Goal: Find specific fact: Find specific fact

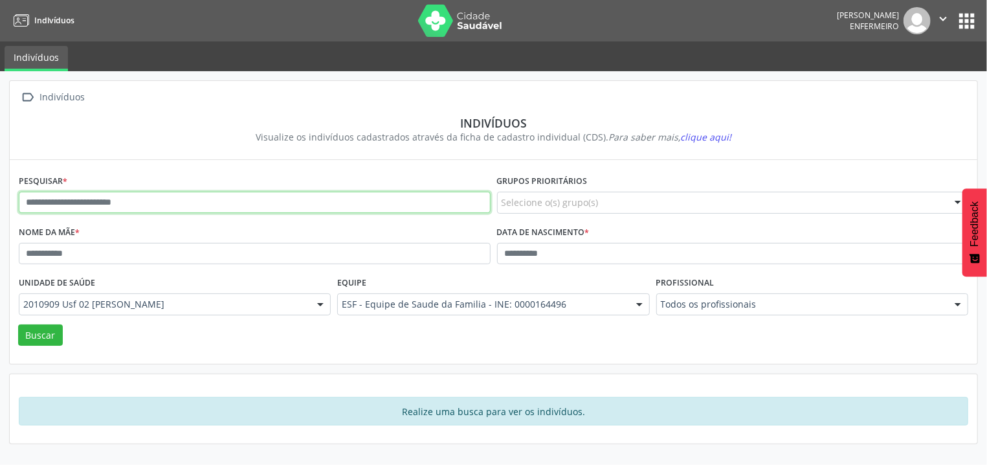
click at [140, 200] on input "text" at bounding box center [255, 203] width 472 height 22
click at [18, 324] on button "Buscar" at bounding box center [40, 335] width 45 height 22
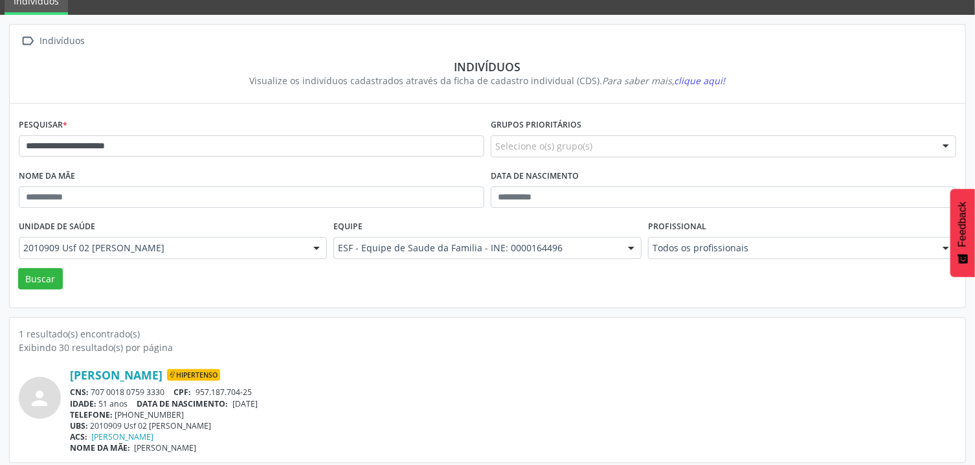
scroll to position [63, 0]
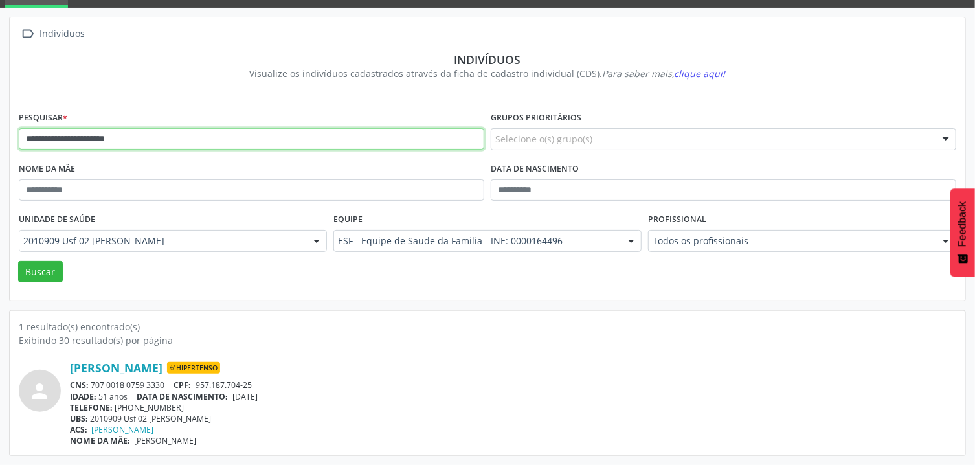
click at [166, 141] on input "**********" at bounding box center [251, 139] width 465 height 22
type input "**********"
click at [18, 261] on button "Buscar" at bounding box center [40, 272] width 45 height 22
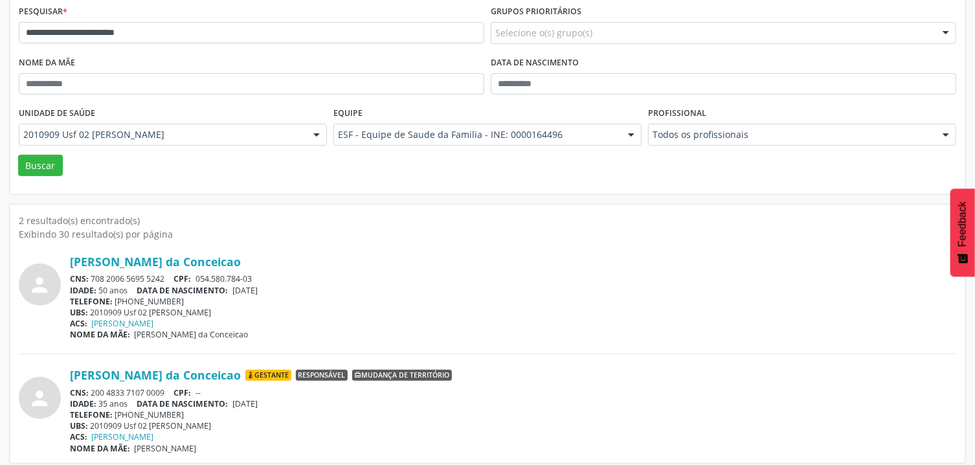
scroll to position [177, 0]
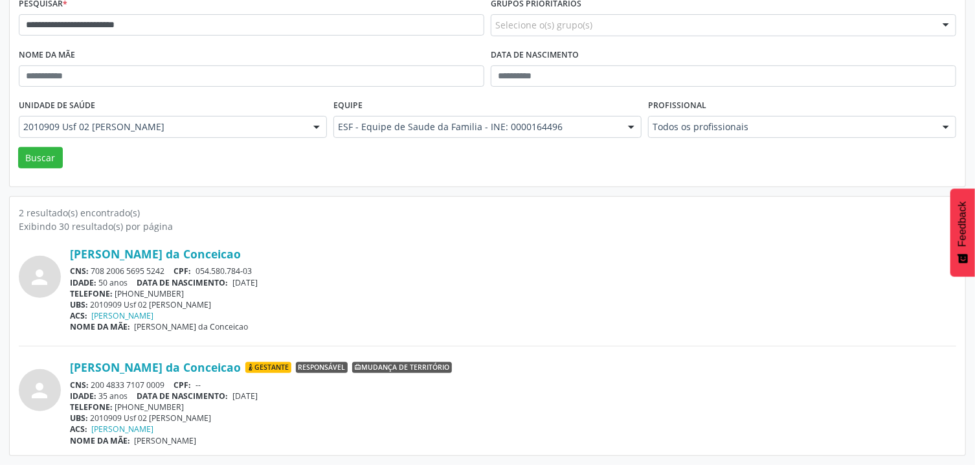
click at [127, 272] on div "CNS: 708 2006 5695 5242 CPF: 054.580.784-03" at bounding box center [513, 270] width 886 height 11
click at [127, 271] on div "CNS: 708 2006 5695 5242 CPF: 054.580.784-03" at bounding box center [513, 270] width 886 height 11
drag, startPoint x: 93, startPoint y: 267, endPoint x: 167, endPoint y: 269, distance: 73.8
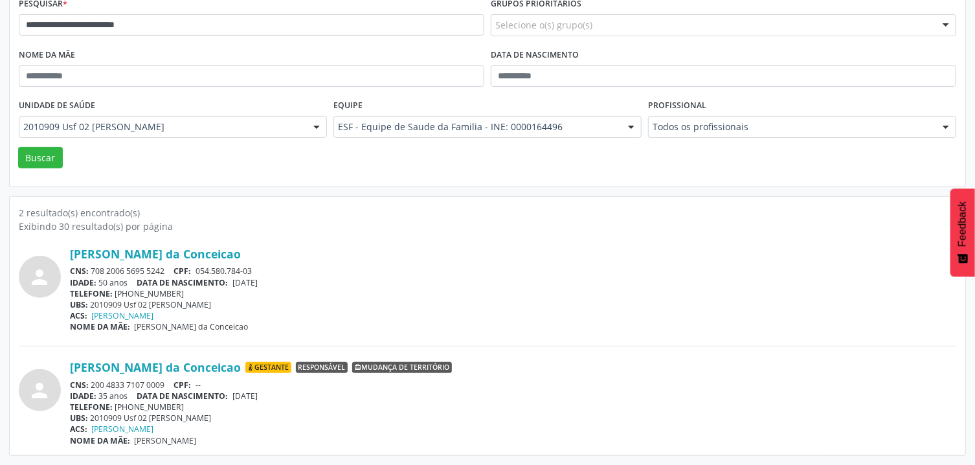
click at [167, 269] on div "CNS: 708 2006 5695 5242 CPF: 054.580.784-03" at bounding box center [513, 270] width 886 height 11
copy div "708 2006 5695 5242"
click at [355, 286] on div "IDADE: 50 anos DATA DE NASCIMENTO: [DEMOGRAPHIC_DATA]" at bounding box center [513, 282] width 886 height 11
